Goal: Use online tool/utility: Use online tool/utility

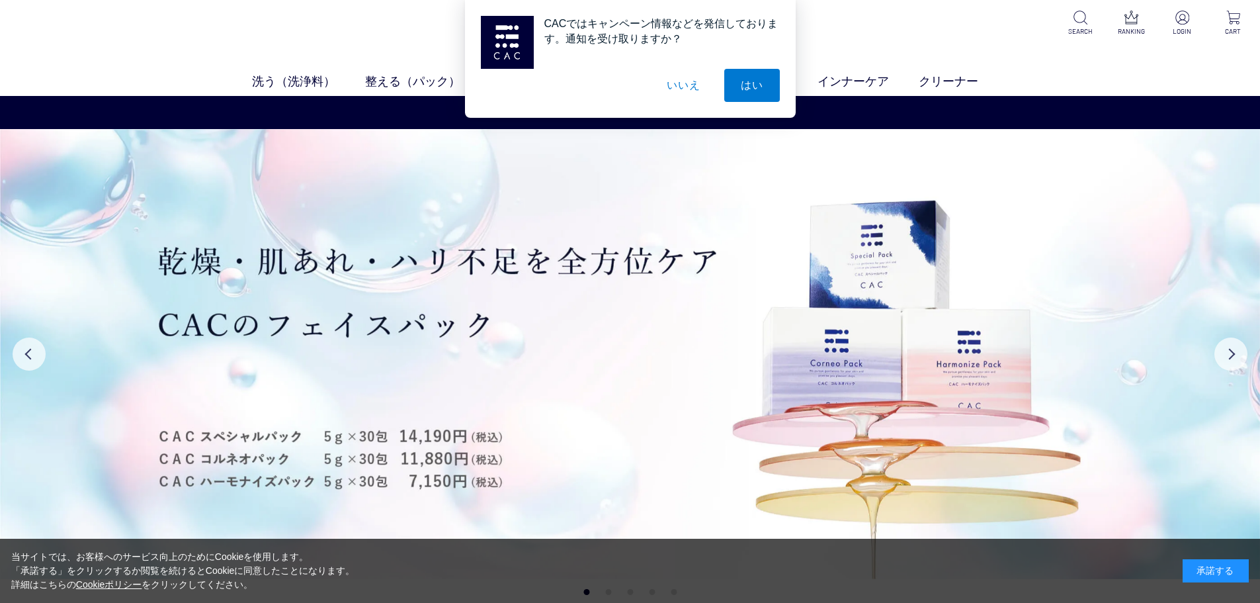
click at [1212, 562] on div "承諾する" at bounding box center [1216, 570] width 66 height 23
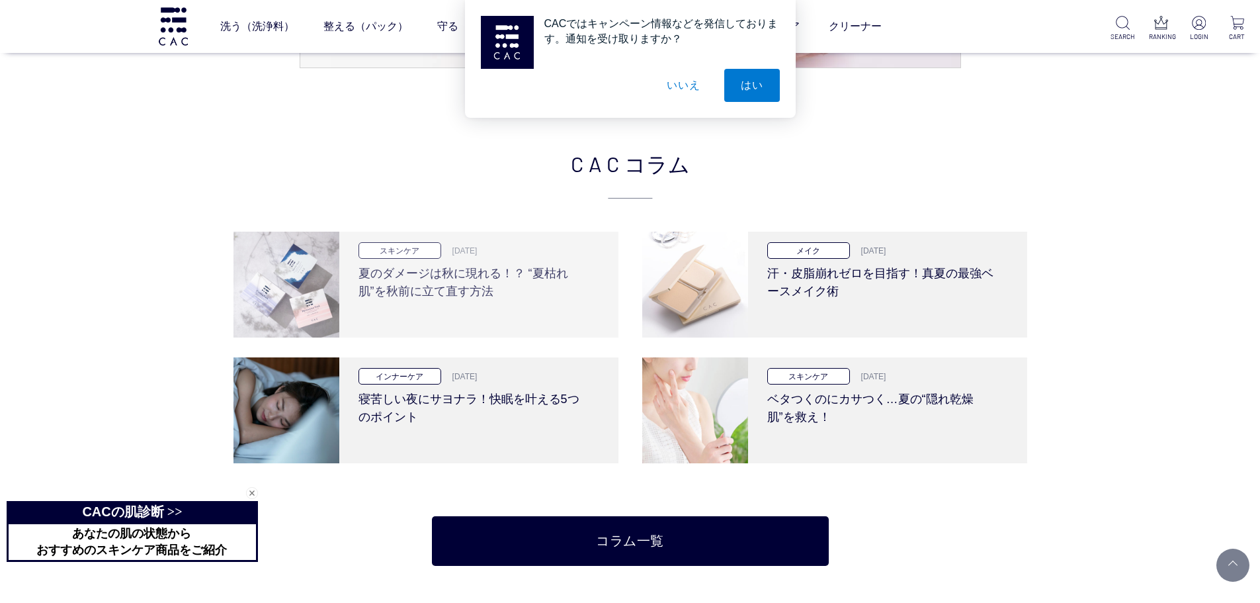
scroll to position [2911, 0]
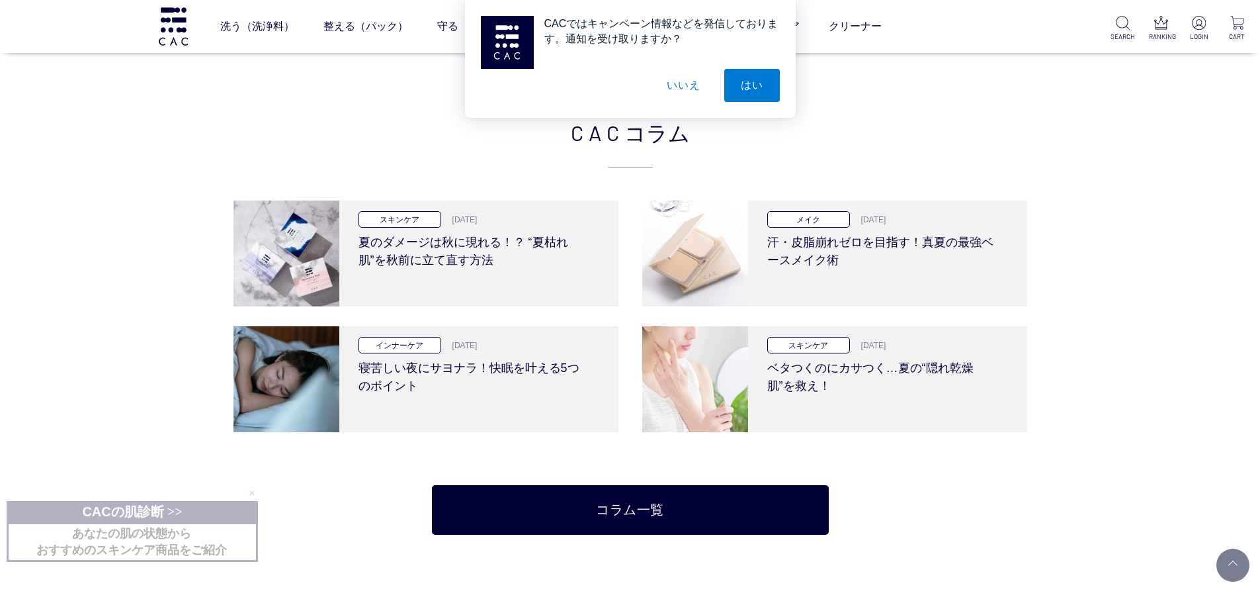
click at [684, 88] on button "いいえ" at bounding box center [683, 85] width 66 height 33
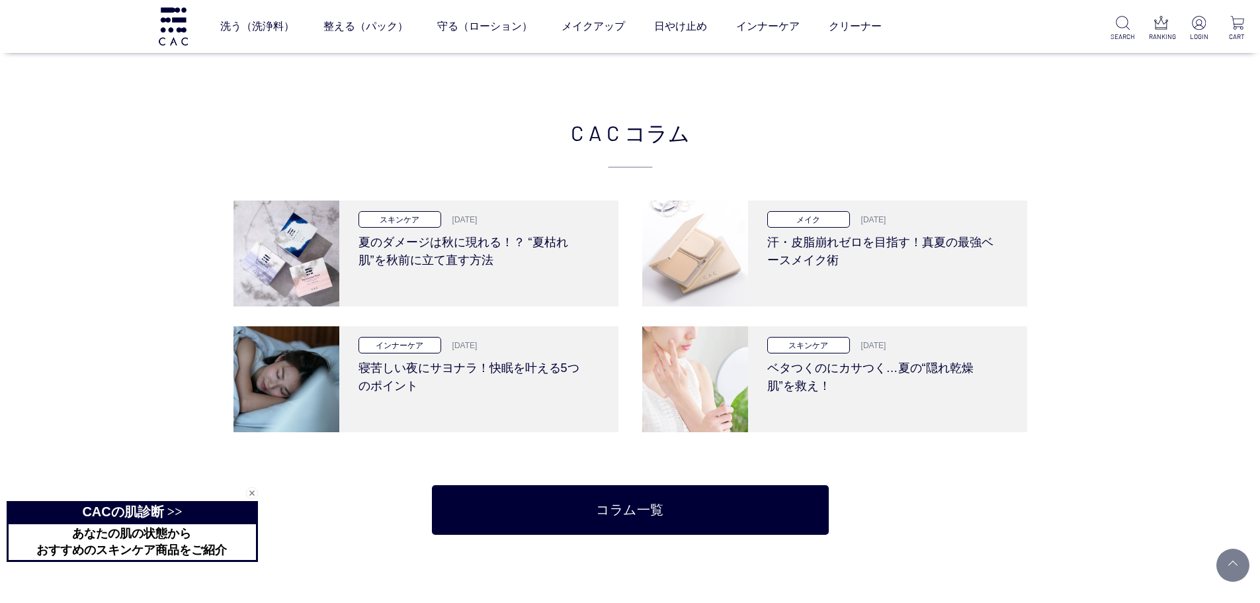
click at [169, 521] on div "CAC の肌診断 >>" at bounding box center [132, 511] width 251 height 21
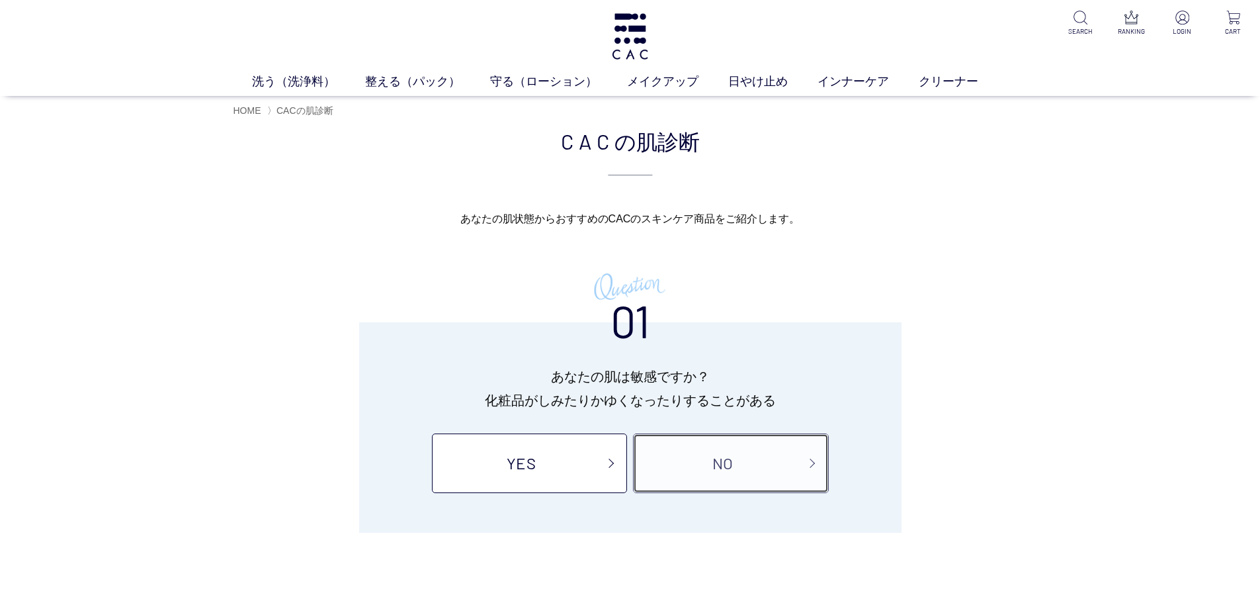
click at [777, 473] on link "NO" at bounding box center [730, 463] width 195 height 60
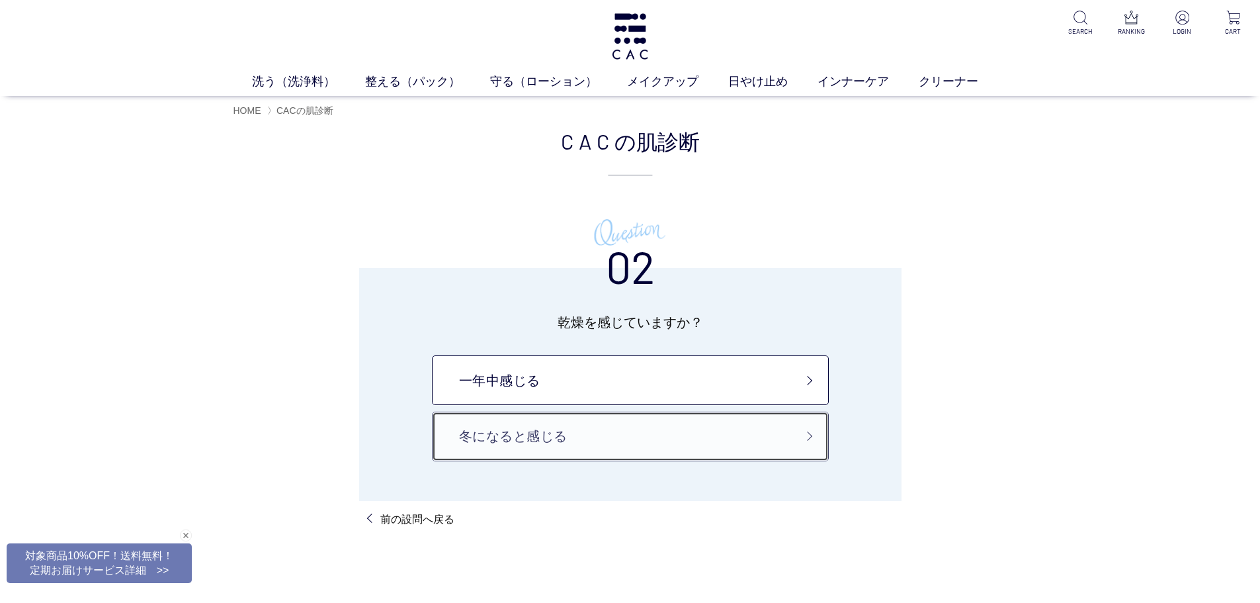
click at [749, 433] on link "冬になると感じる" at bounding box center [630, 437] width 397 height 50
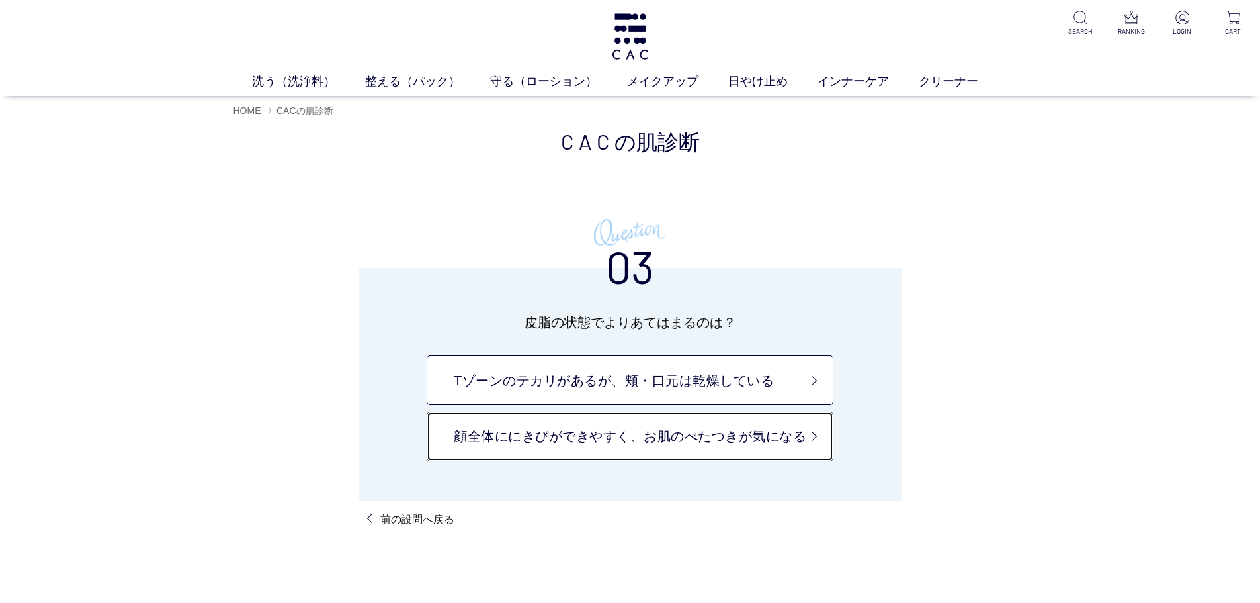
click at [749, 433] on link "顔全体ににきびができやすく、お肌のべたつきが気になる" at bounding box center [630, 437] width 407 height 50
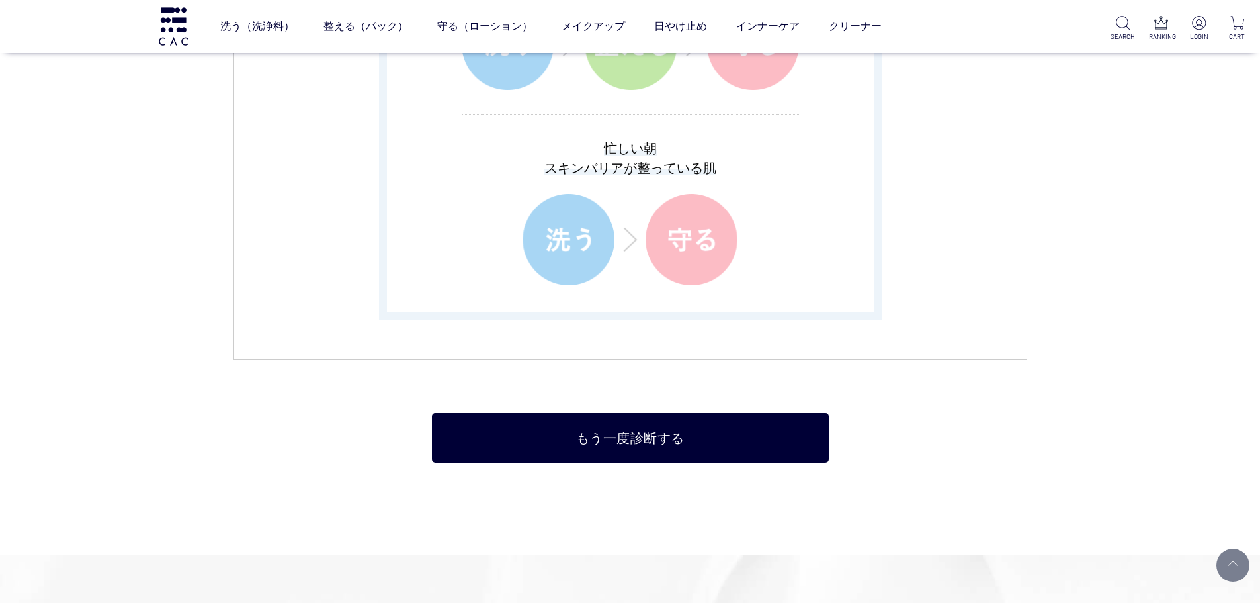
scroll to position [2117, 0]
